Goal: Transaction & Acquisition: Obtain resource

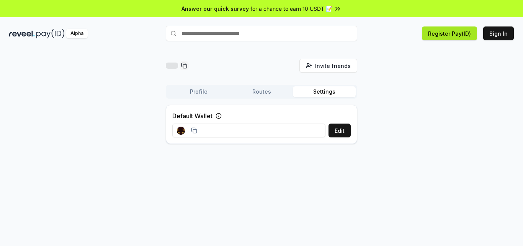
click at [458, 34] on button "Register Pay(ID)" at bounding box center [449, 33] width 55 height 14
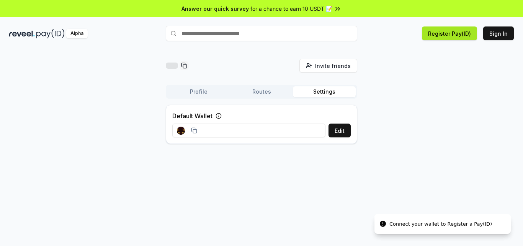
click at [458, 34] on button "Register Pay(ID)" at bounding box center [449, 33] width 55 height 14
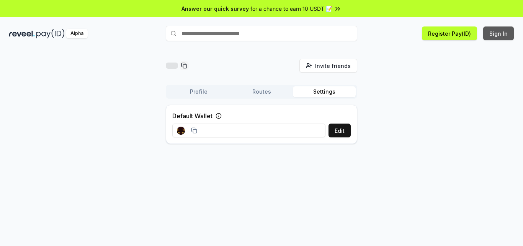
click at [495, 34] on button "Sign In" at bounding box center [498, 33] width 31 height 14
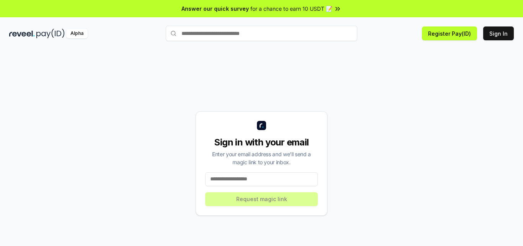
click at [229, 184] on input at bounding box center [261, 179] width 113 height 14
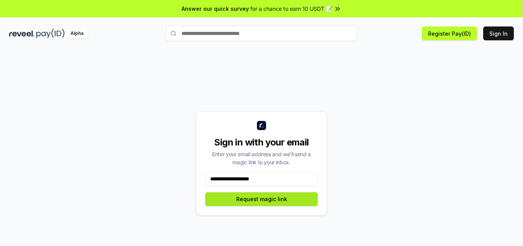
type input "**********"
click at [254, 201] on button "Request magic link" at bounding box center [261, 199] width 113 height 14
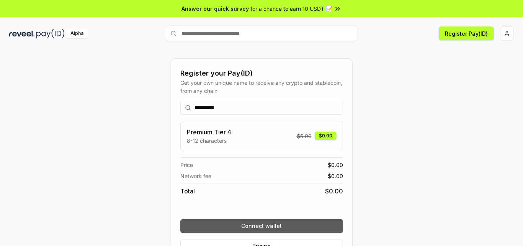
type input "**********"
click at [271, 224] on button "Connect wallet" at bounding box center [261, 226] width 163 height 14
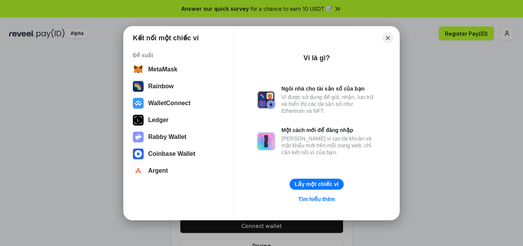
click at [321, 180] on button "Lấy một chiếc ví" at bounding box center [317, 183] width 54 height 11
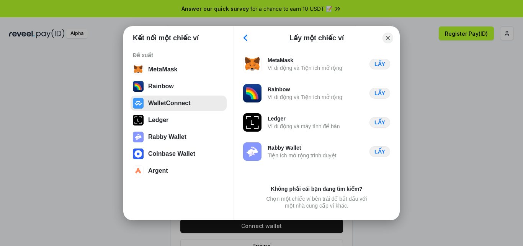
click at [172, 98] on button "WalletConnect" at bounding box center [179, 102] width 96 height 15
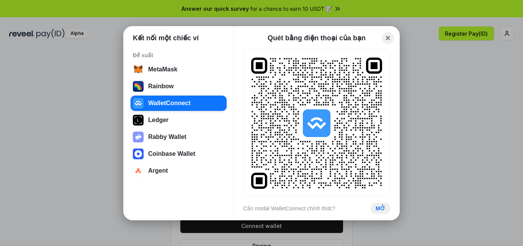
click at [385, 36] on button "Close" at bounding box center [388, 38] width 12 height 12
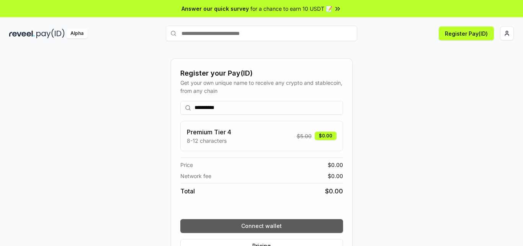
click at [273, 222] on button "Connect wallet" at bounding box center [261, 226] width 163 height 14
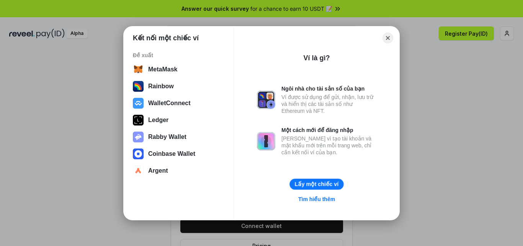
click at [302, 184] on button "Lấy một chiếc ví" at bounding box center [317, 183] width 54 height 11
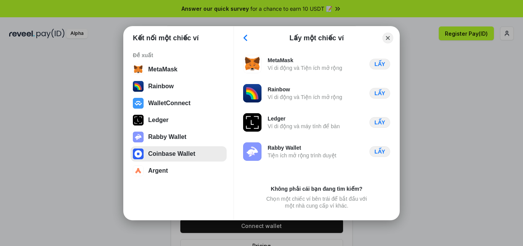
click at [158, 154] on button "Coinbase Wallet" at bounding box center [179, 153] width 96 height 15
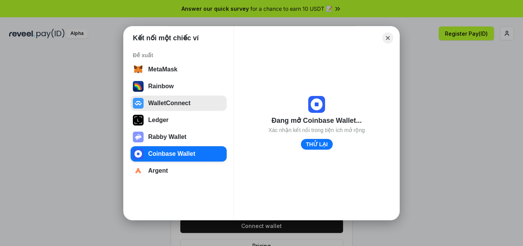
click at [172, 102] on button "WalletConnect" at bounding box center [179, 102] width 96 height 15
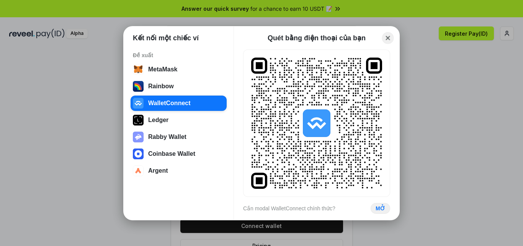
click at [388, 36] on button "Close" at bounding box center [388, 38] width 12 height 12
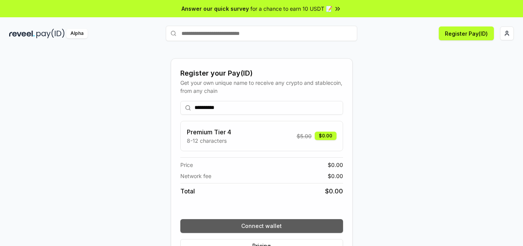
click at [270, 228] on button "Connect wallet" at bounding box center [261, 226] width 163 height 14
